Goal: Task Accomplishment & Management: Manage account settings

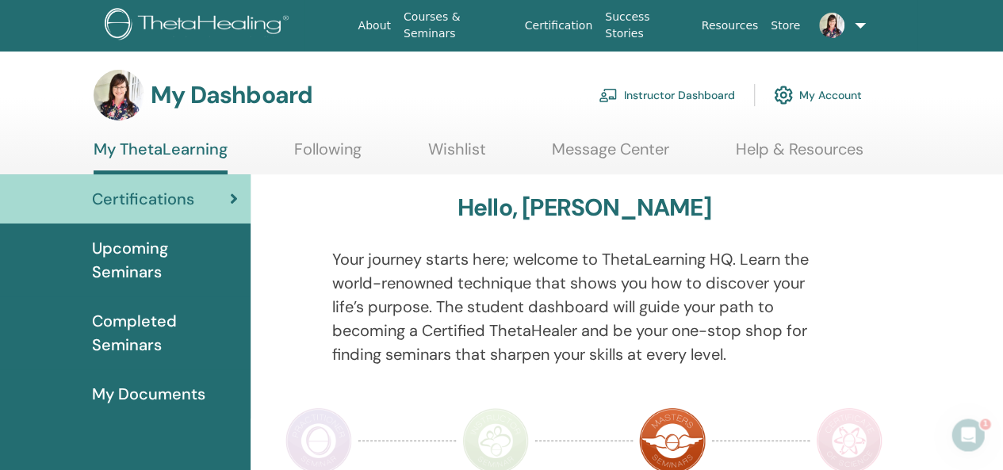
click at [128, 248] on span "Upcoming Seminars" at bounding box center [165, 260] width 146 height 48
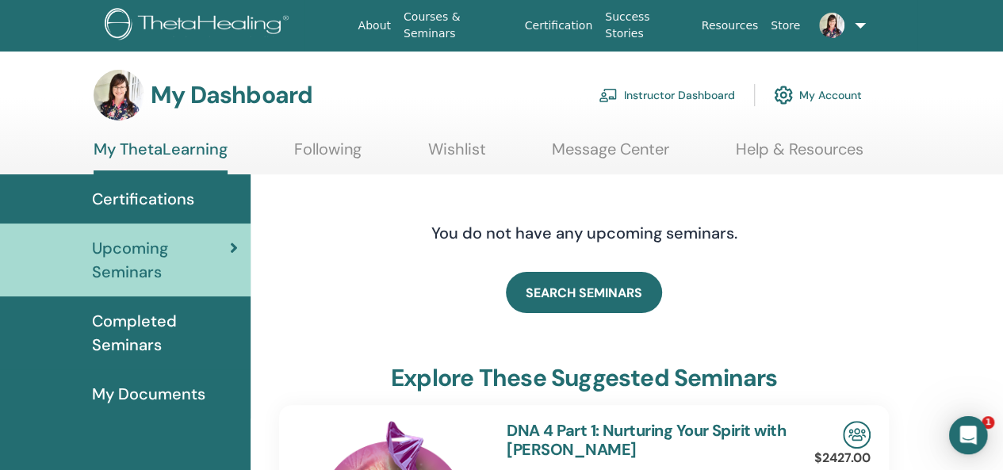
click at [645, 90] on link "Instructor Dashboard" at bounding box center [666, 95] width 136 height 35
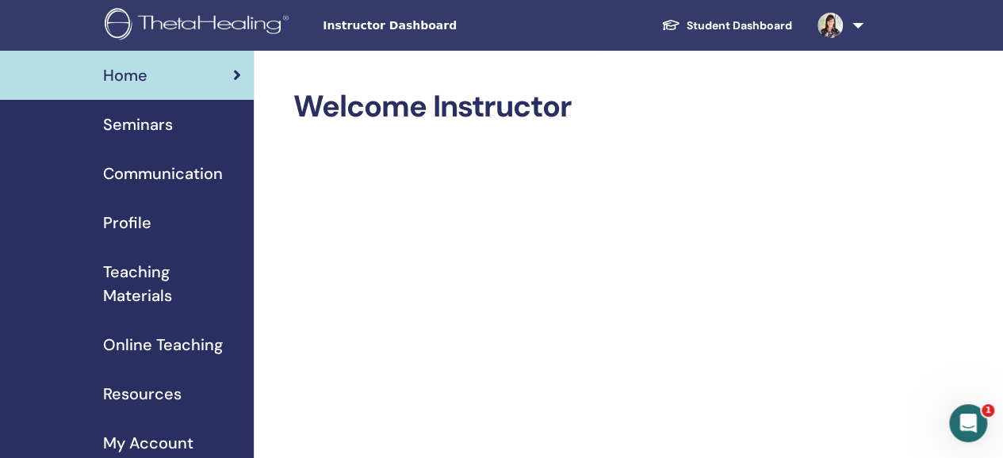
click at [147, 124] on span "Seminars" at bounding box center [138, 125] width 70 height 24
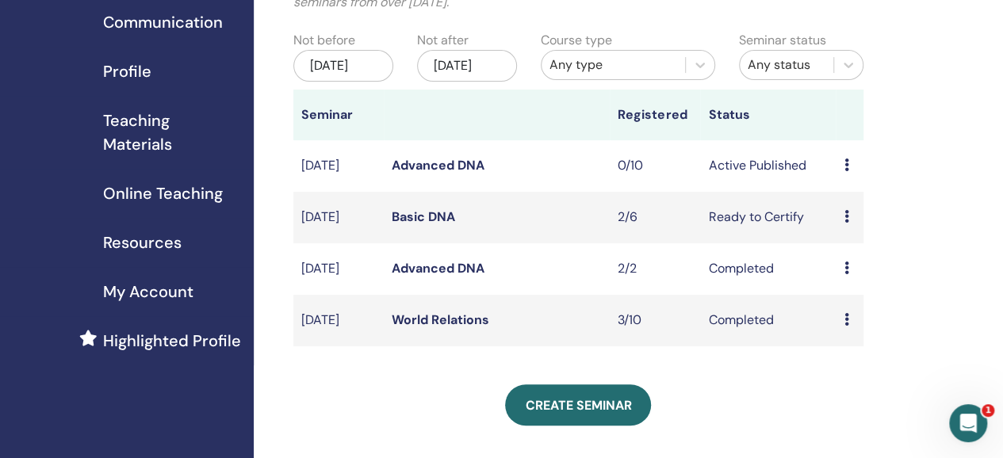
scroll to position [159, 0]
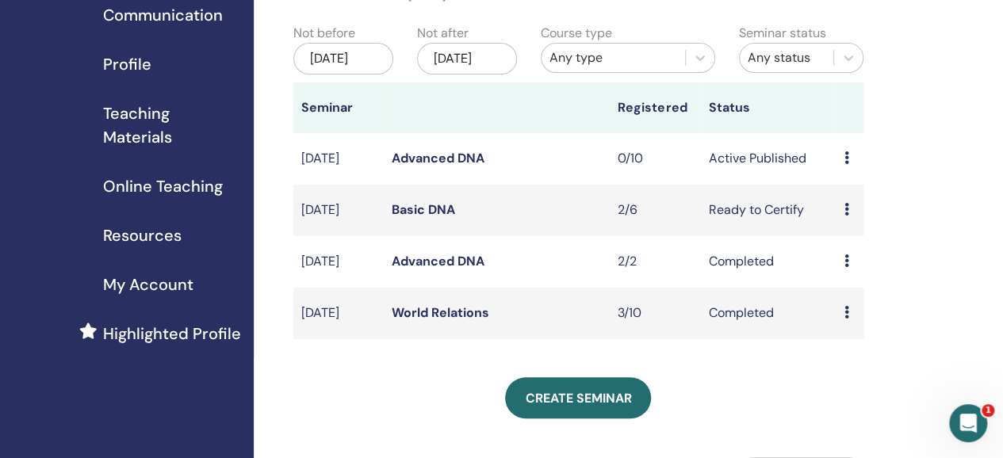
click at [758, 334] on td "Completed" at bounding box center [768, 314] width 136 height 52
click at [843, 319] on icon at bounding box center [845, 312] width 5 height 13
click at [858, 369] on link "Attendees" at bounding box center [853, 369] width 60 height 17
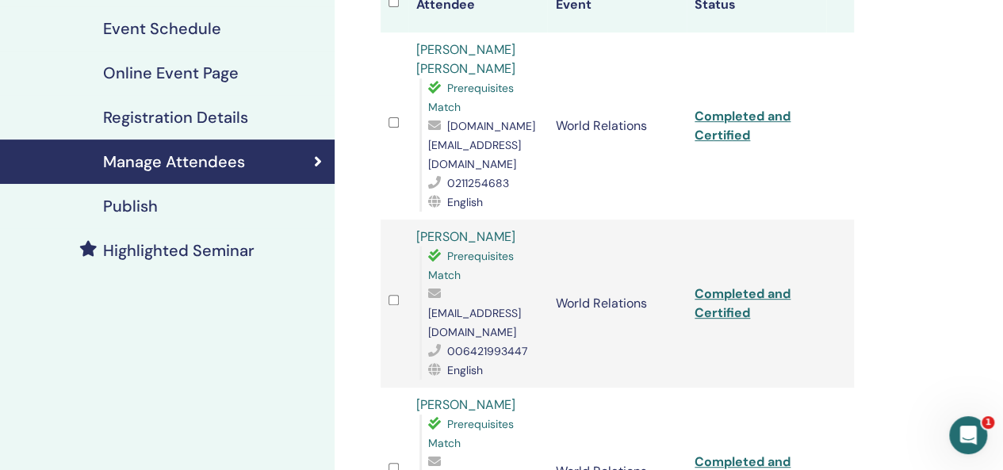
scroll to position [396, 0]
